Goal: Information Seeking & Learning: Learn about a topic

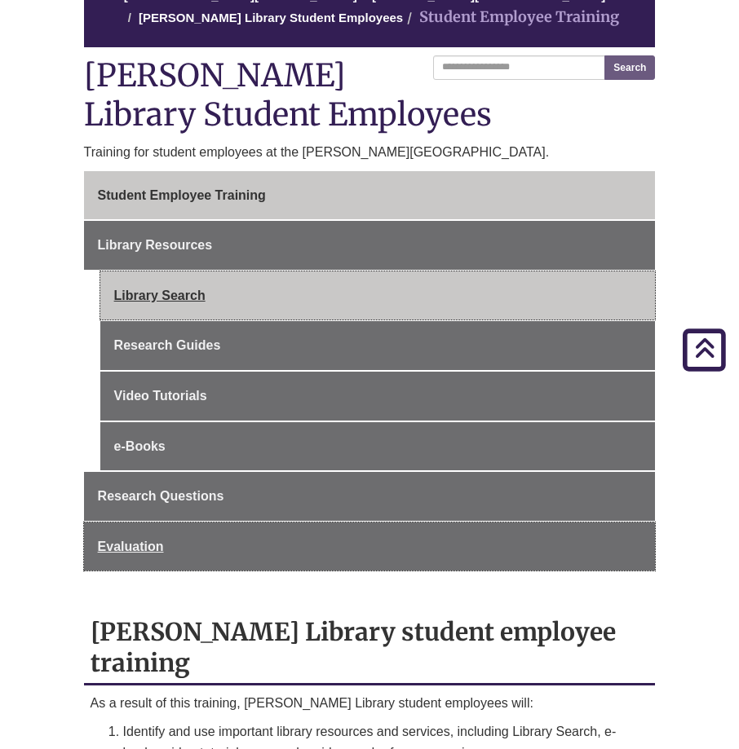
scroll to position [163, 0]
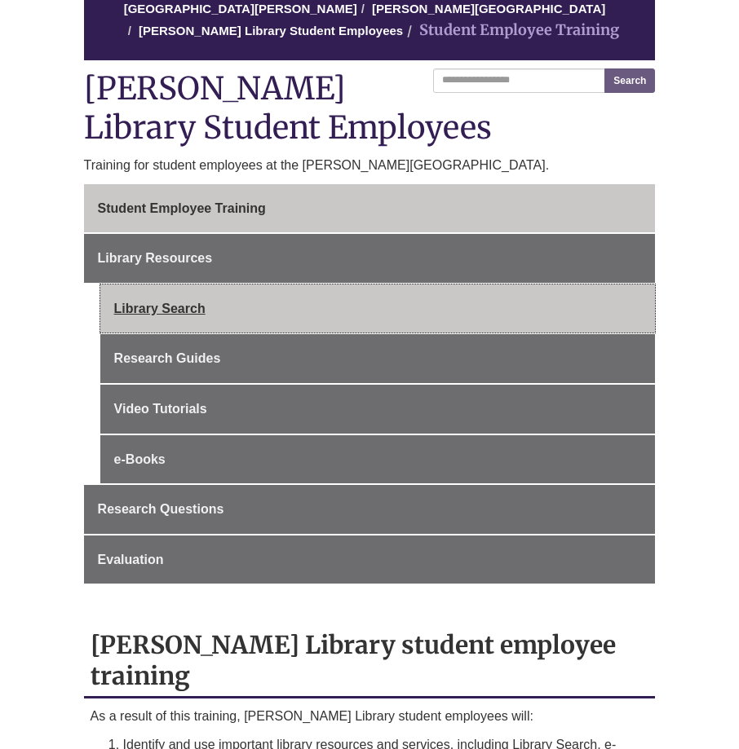
click at [251, 296] on link "Library Search" at bounding box center [377, 309] width 555 height 49
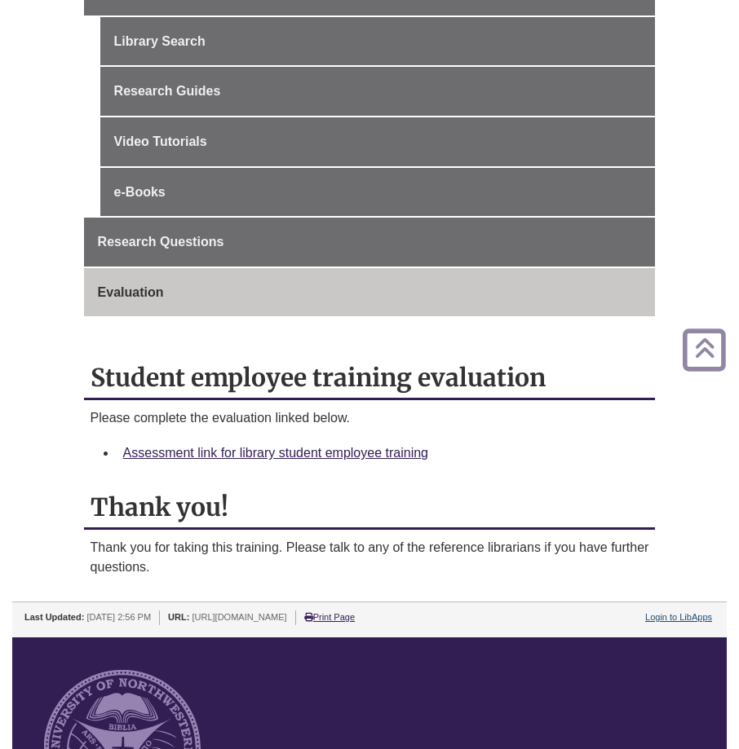
scroll to position [652, 0]
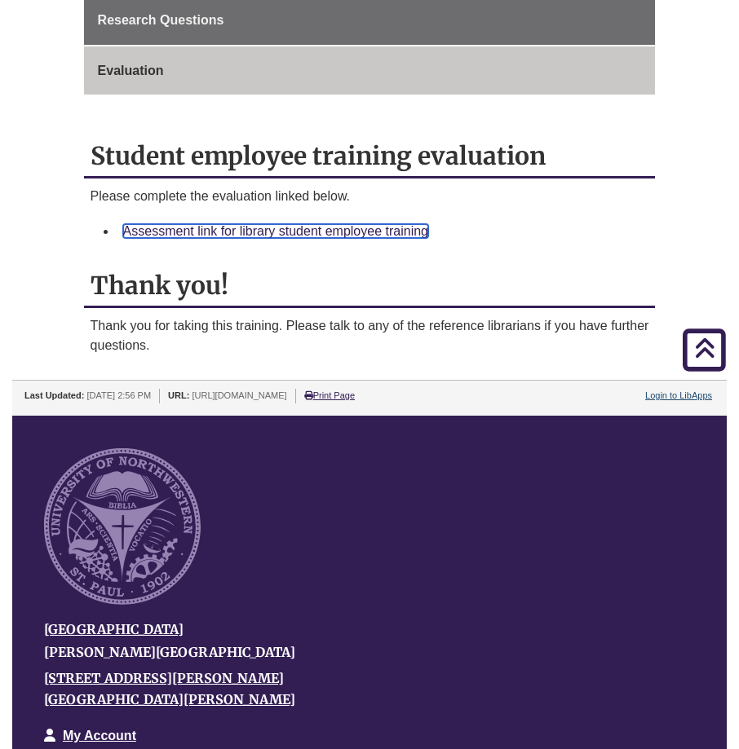
click at [343, 226] on link "Assessment link for library student employee training" at bounding box center [275, 231] width 305 height 14
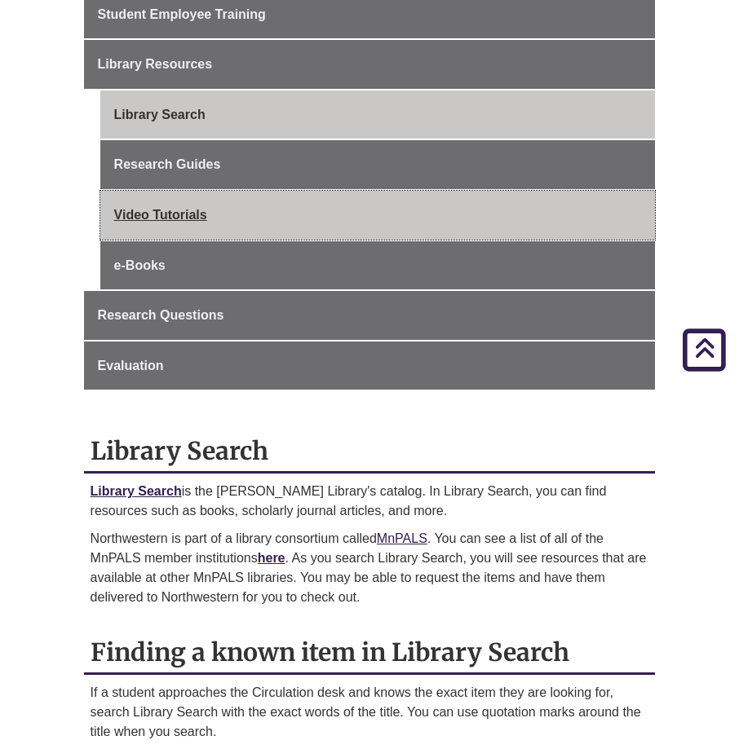
scroll to position [245, 0]
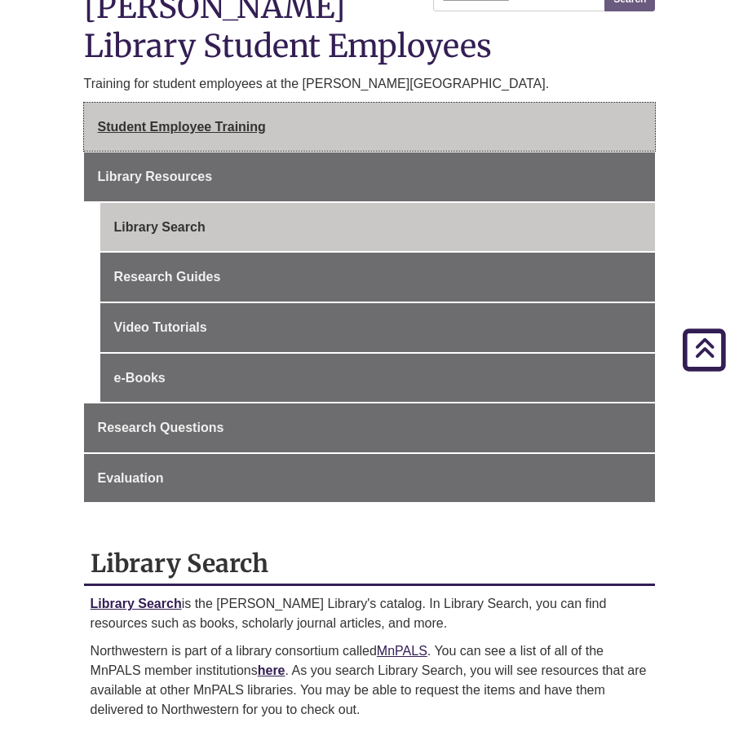
click at [293, 131] on link "Student Employee Training" at bounding box center [369, 127] width 571 height 49
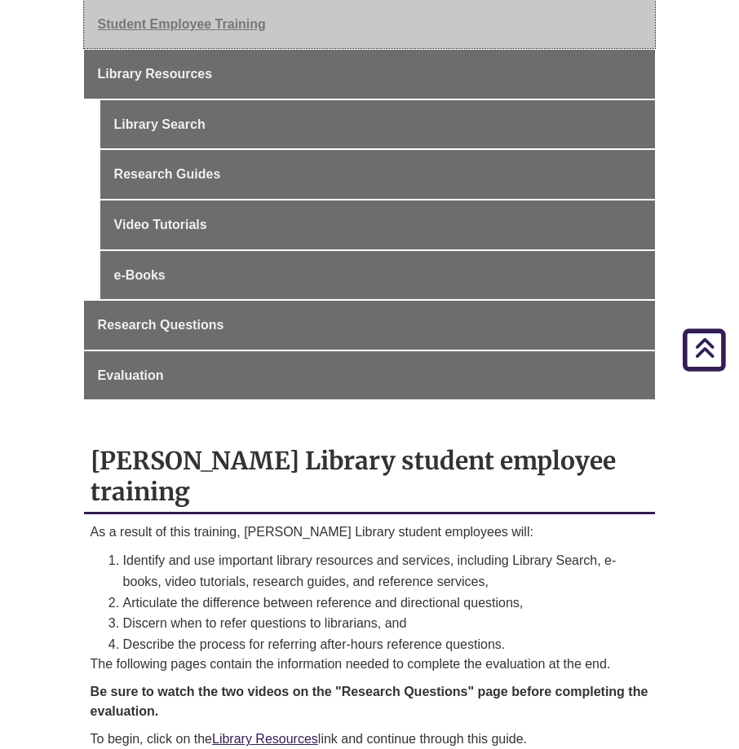
scroll to position [245, 0]
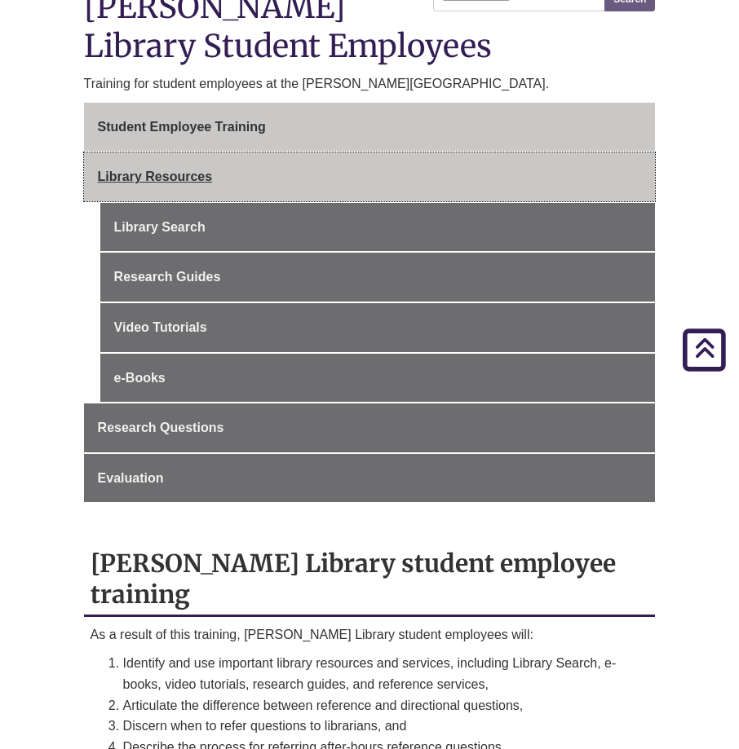
click at [282, 176] on link "Library Resources" at bounding box center [369, 176] width 571 height 49
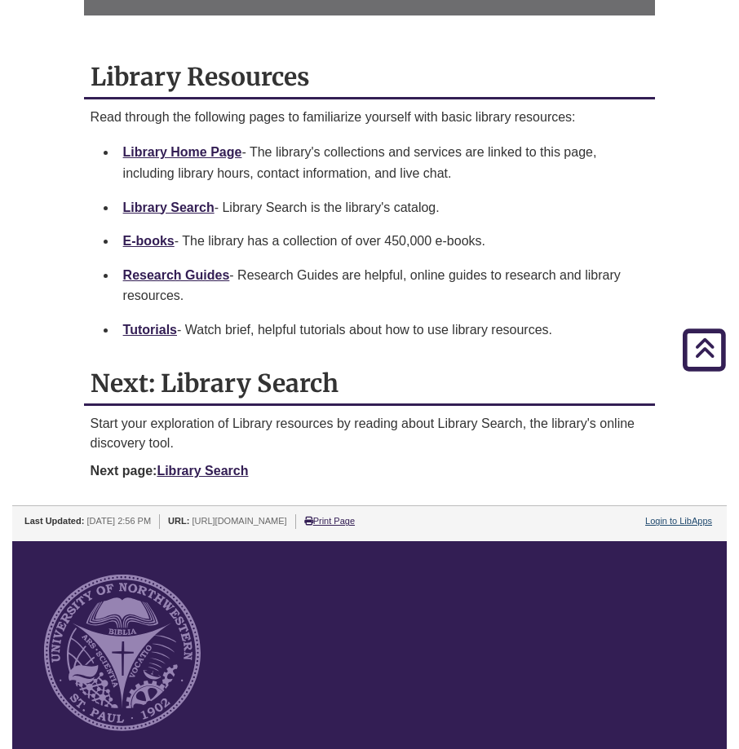
scroll to position [734, 0]
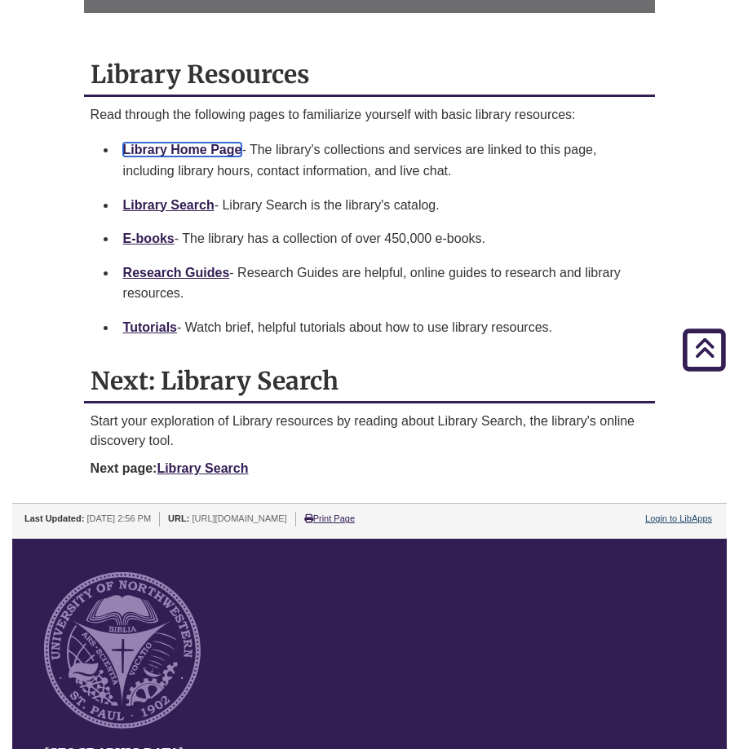
click at [178, 156] on link "Library Home Page" at bounding box center [182, 150] width 119 height 14
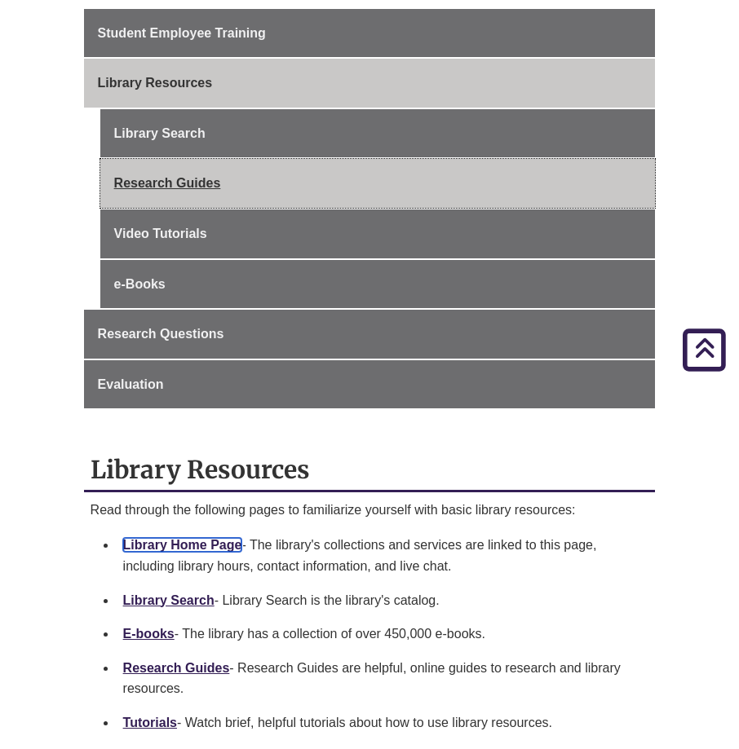
scroll to position [326, 0]
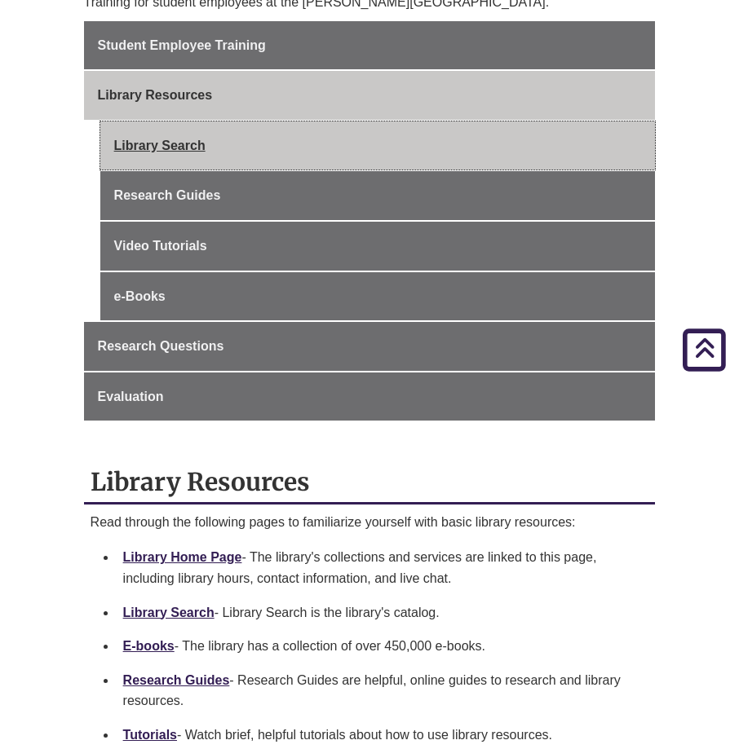
click at [220, 152] on link "Library Search" at bounding box center [377, 145] width 555 height 49
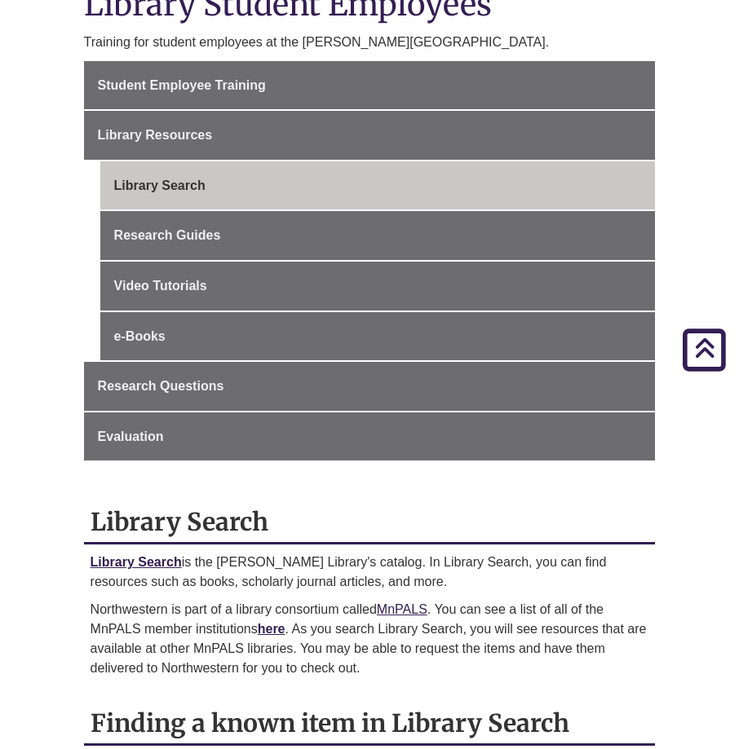
scroll to position [245, 0]
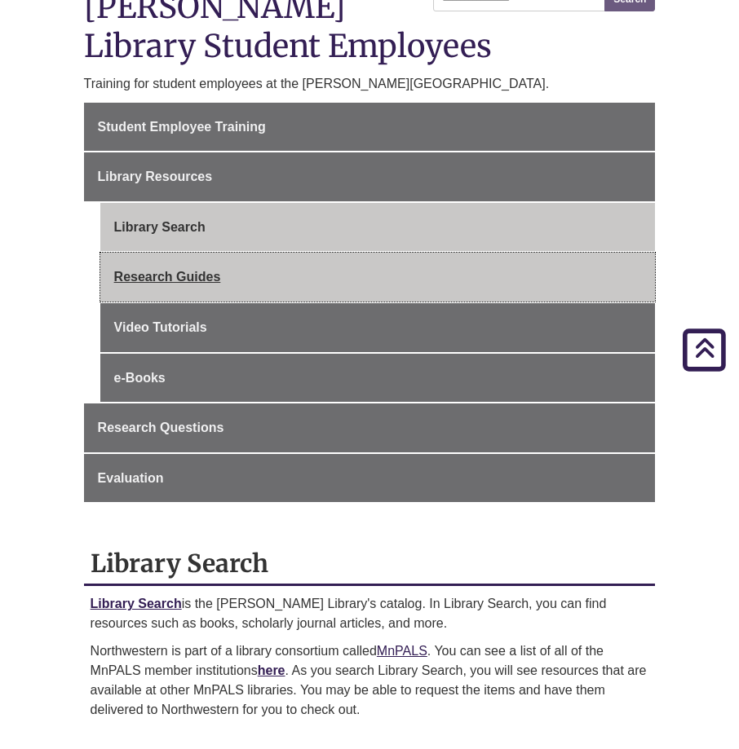
click at [239, 271] on link "Research Guides" at bounding box center [377, 277] width 555 height 49
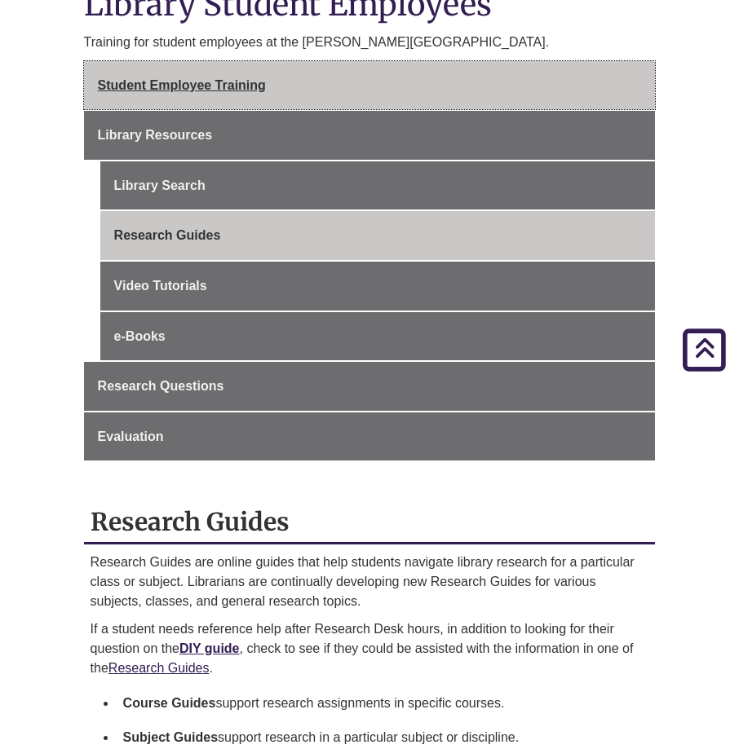
scroll to position [245, 0]
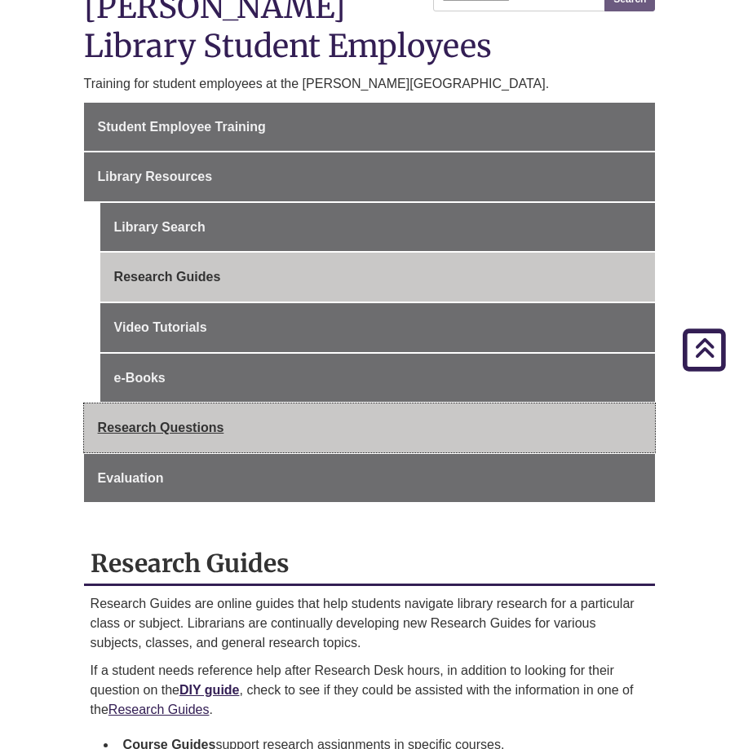
click at [235, 435] on link "Research Questions" at bounding box center [369, 428] width 571 height 49
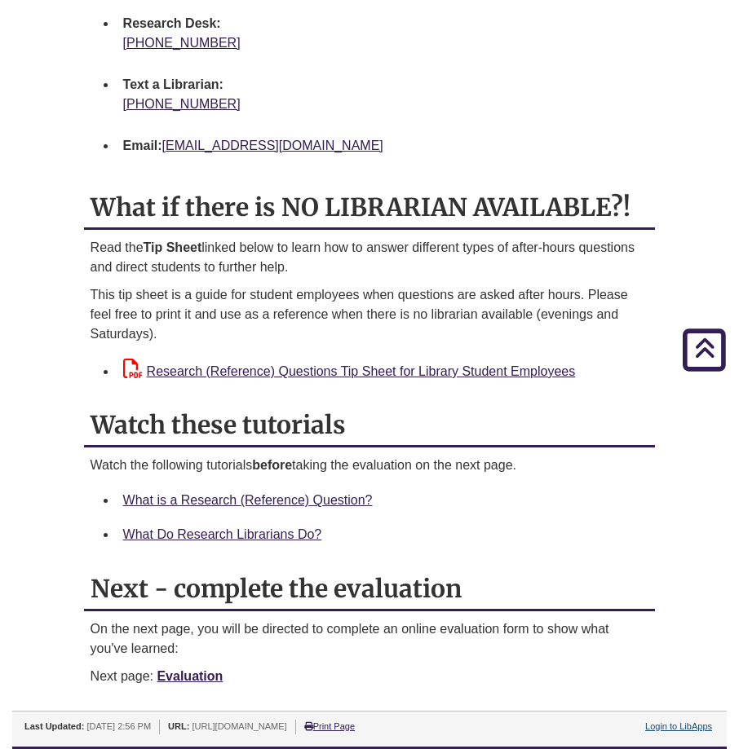
scroll to position [2120, 0]
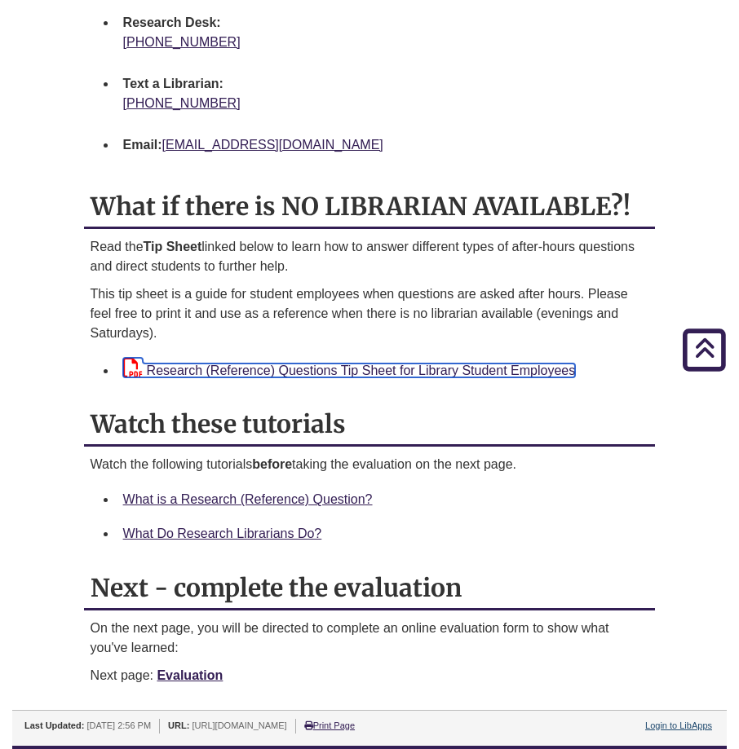
click at [245, 370] on link "Research (Reference) Questions Tip Sheet for Library Student Employees" at bounding box center [349, 371] width 452 height 14
